Goal: Browse casually: Explore the website without a specific task or goal

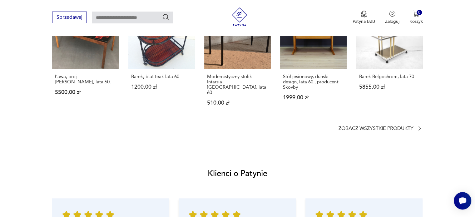
scroll to position [519, 0]
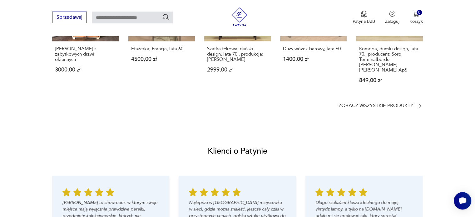
scroll to position [598, 0]
